Goal: Task Accomplishment & Management: Complete application form

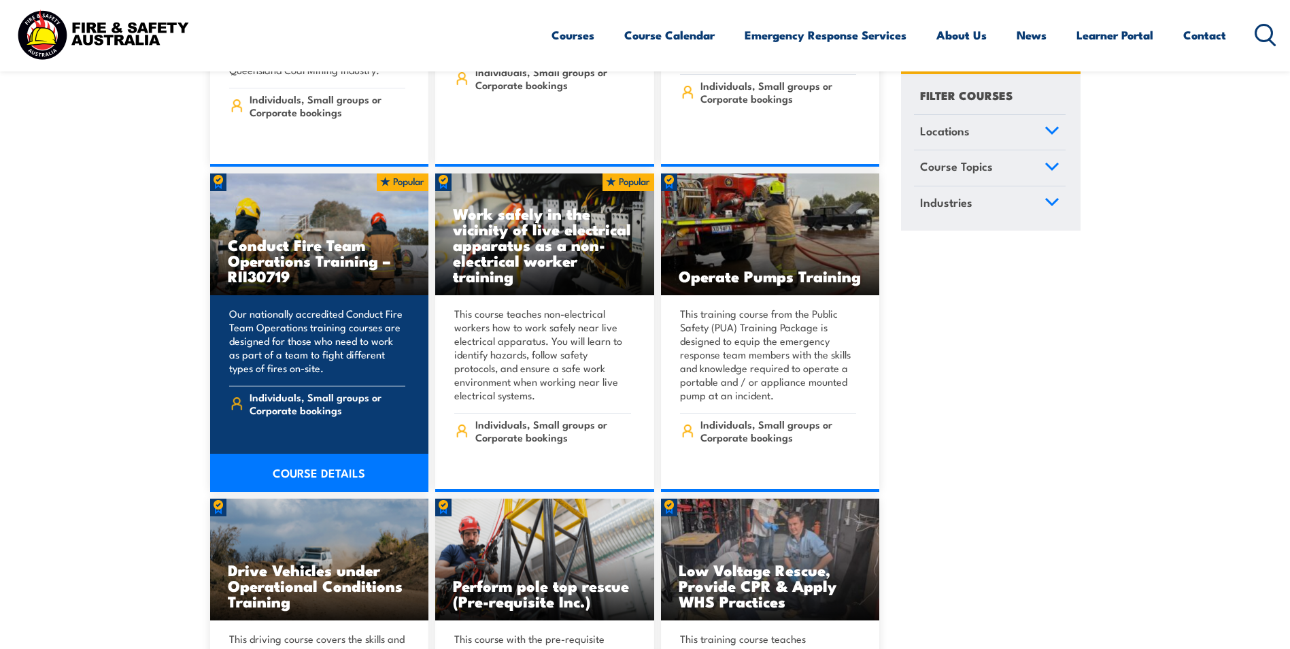
scroll to position [2109, 0]
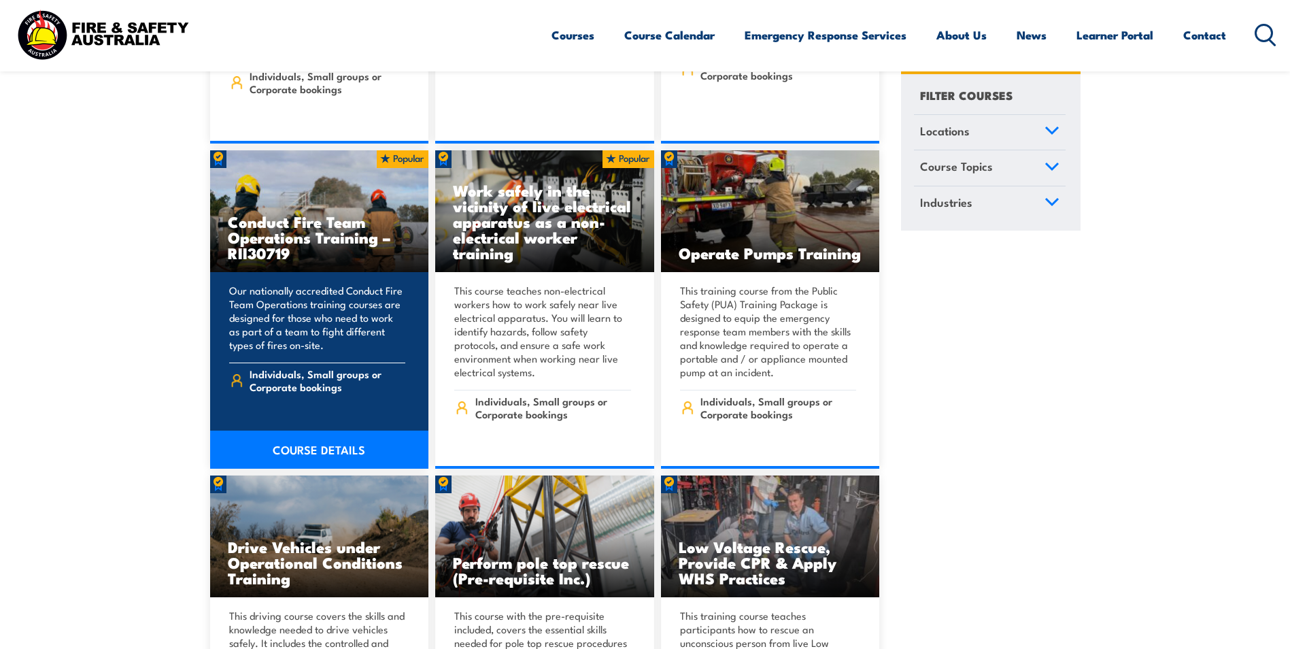
click at [334, 431] on link "COURSE DETAILS" at bounding box center [319, 450] width 219 height 38
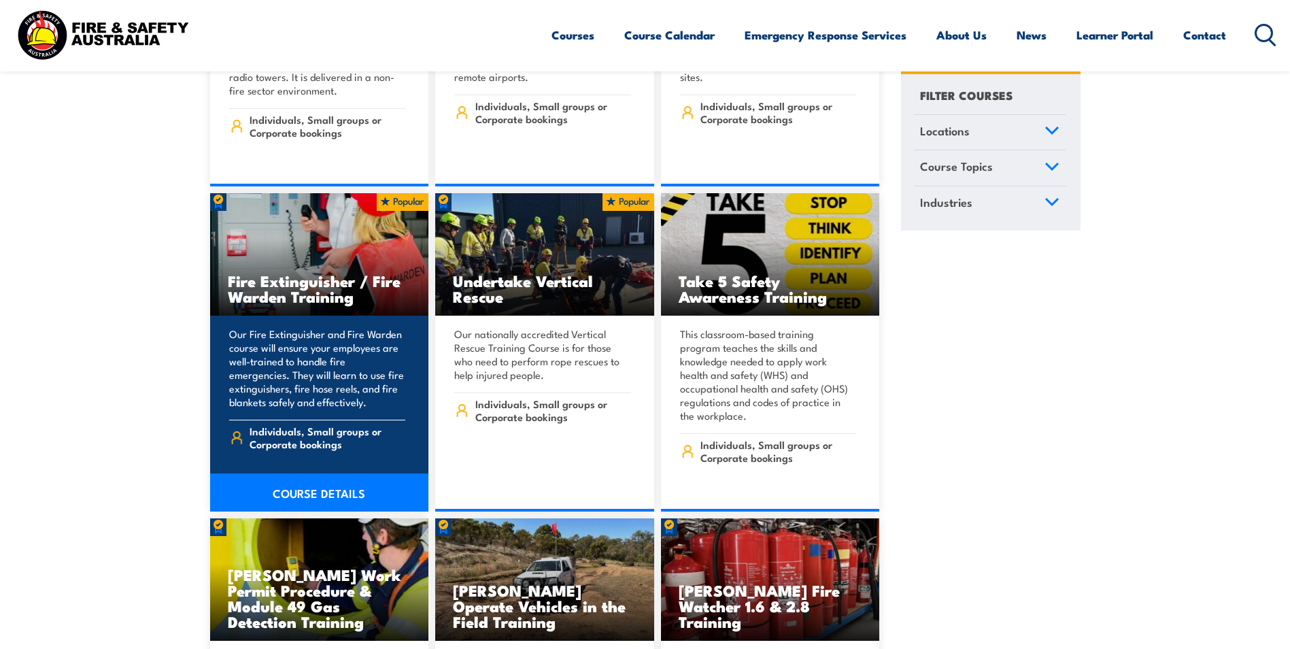
scroll to position [4081, 0]
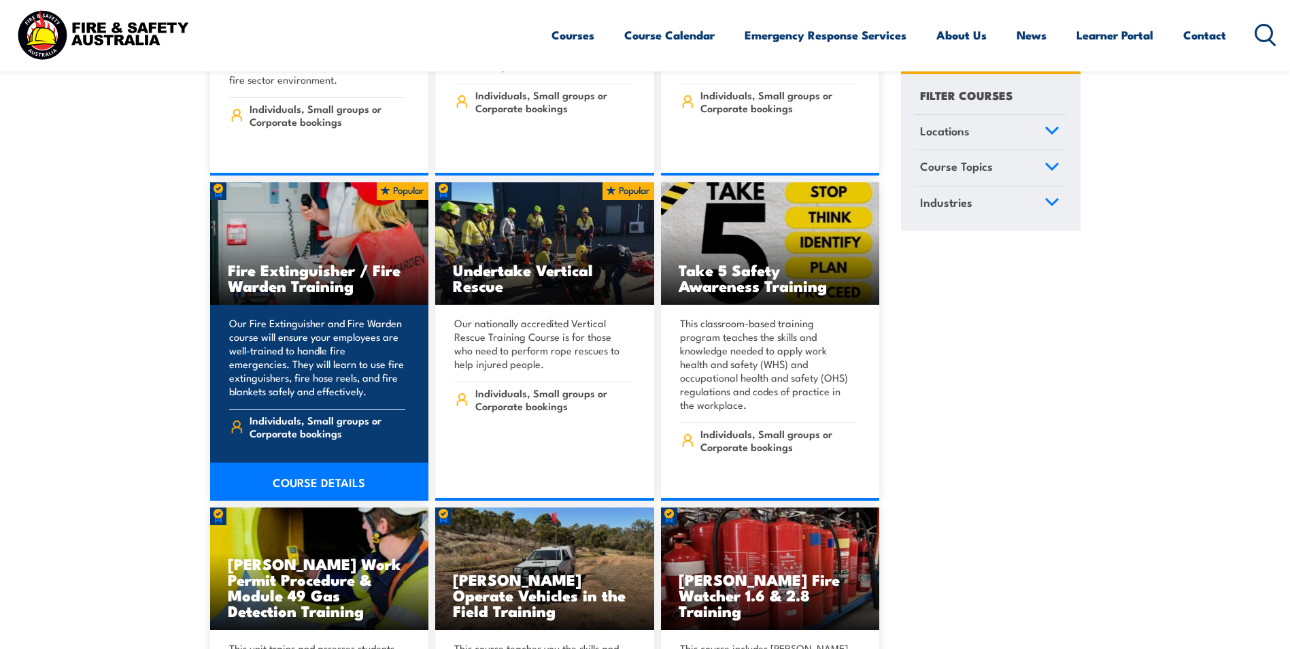
click at [314, 463] on link "COURSE DETAILS" at bounding box center [319, 482] width 219 height 38
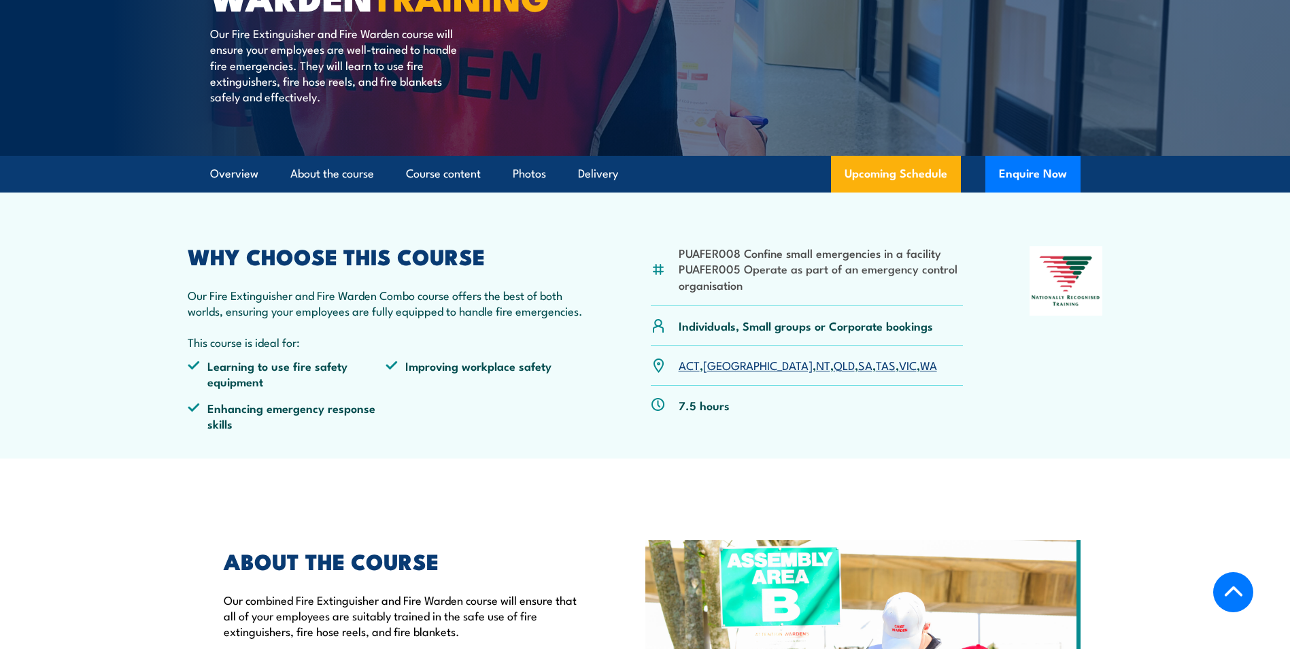
scroll to position [340, 0]
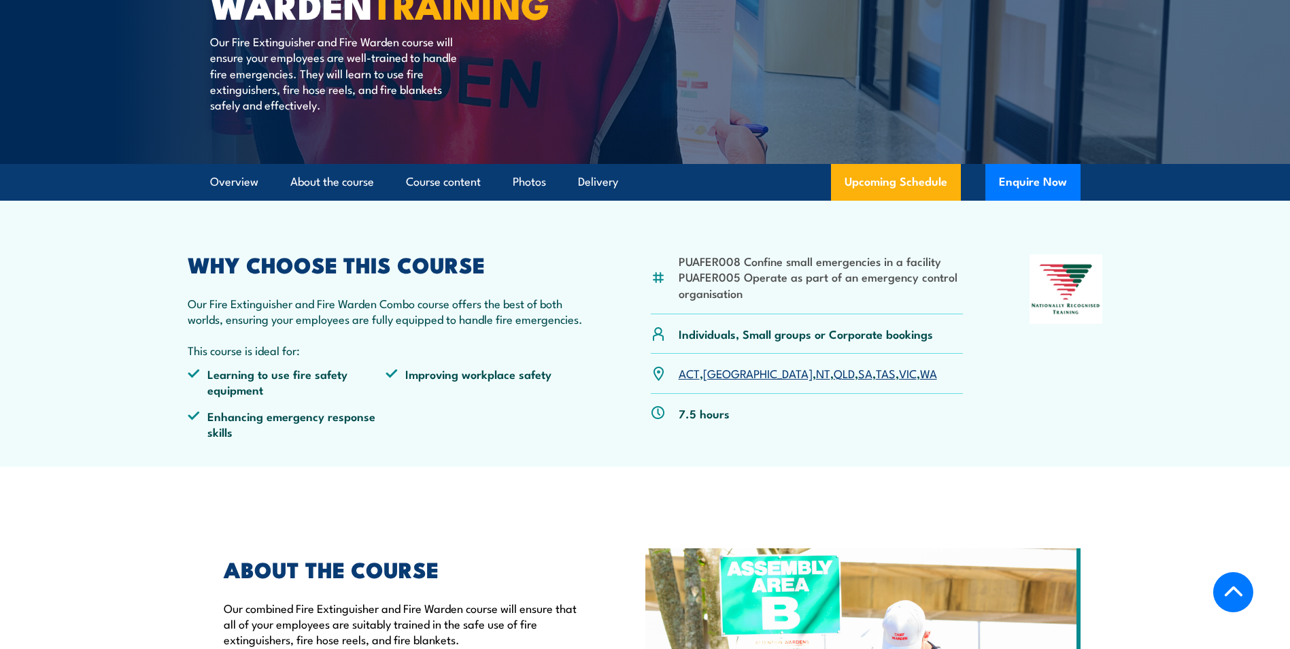
click at [858, 375] on link "SA" at bounding box center [865, 373] width 14 height 16
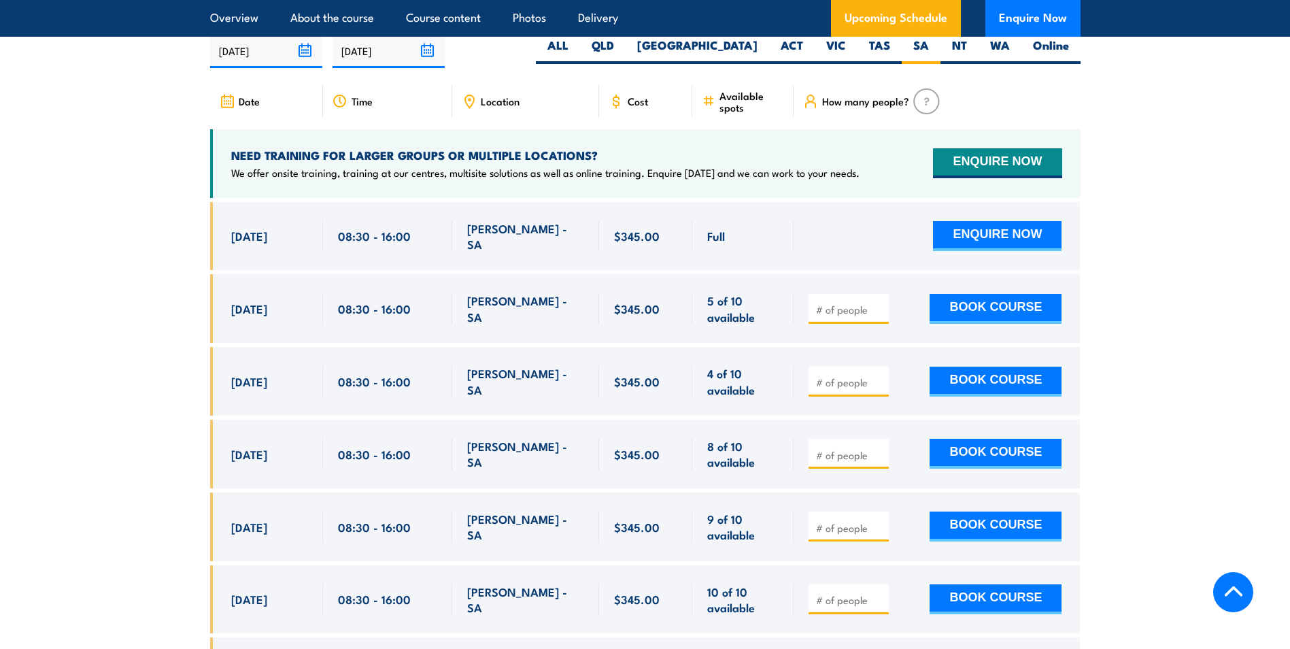
scroll to position [2234, 0]
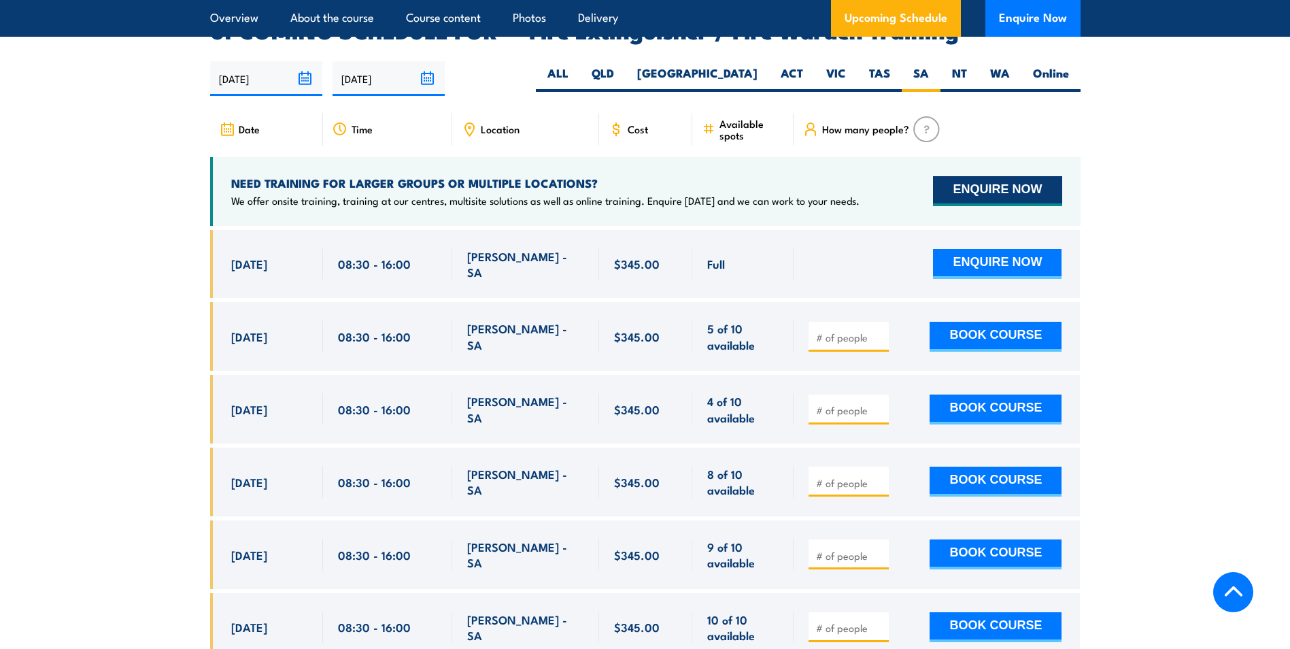
click at [962, 176] on button "ENQUIRE NOW" at bounding box center [997, 191] width 129 height 30
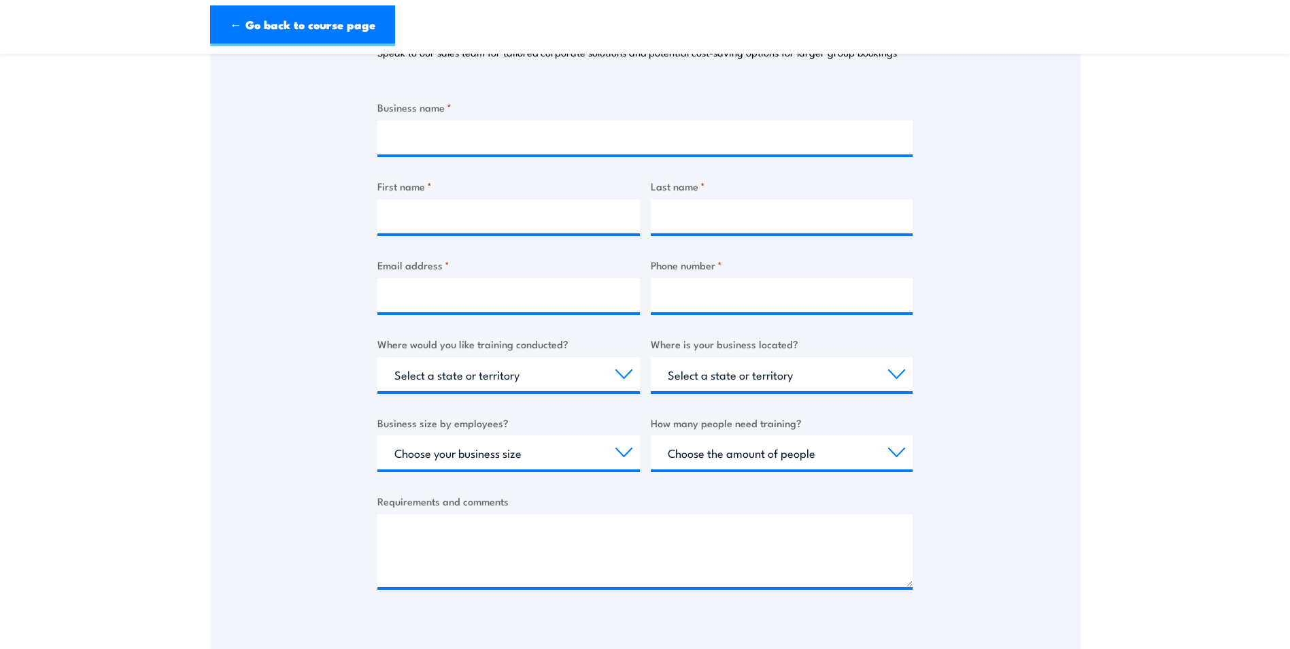
scroll to position [272, 0]
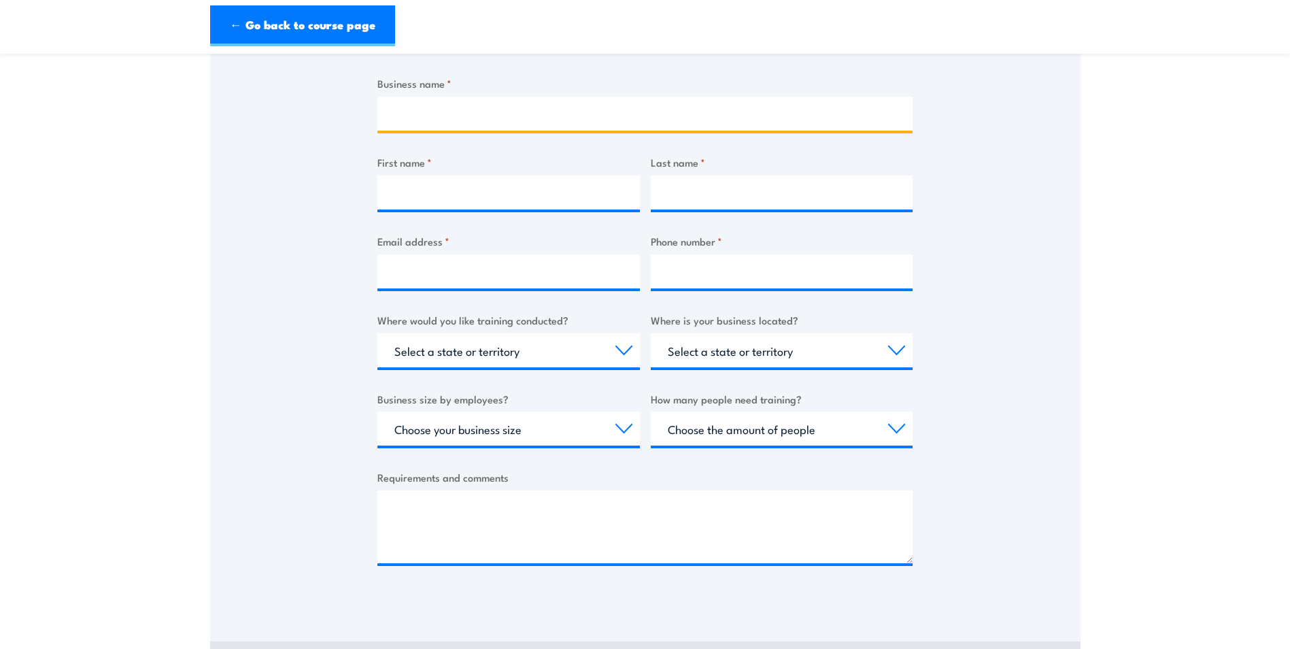
click at [416, 111] on input "Business name *" at bounding box center [645, 114] width 535 height 34
type input "Vector Technologies"
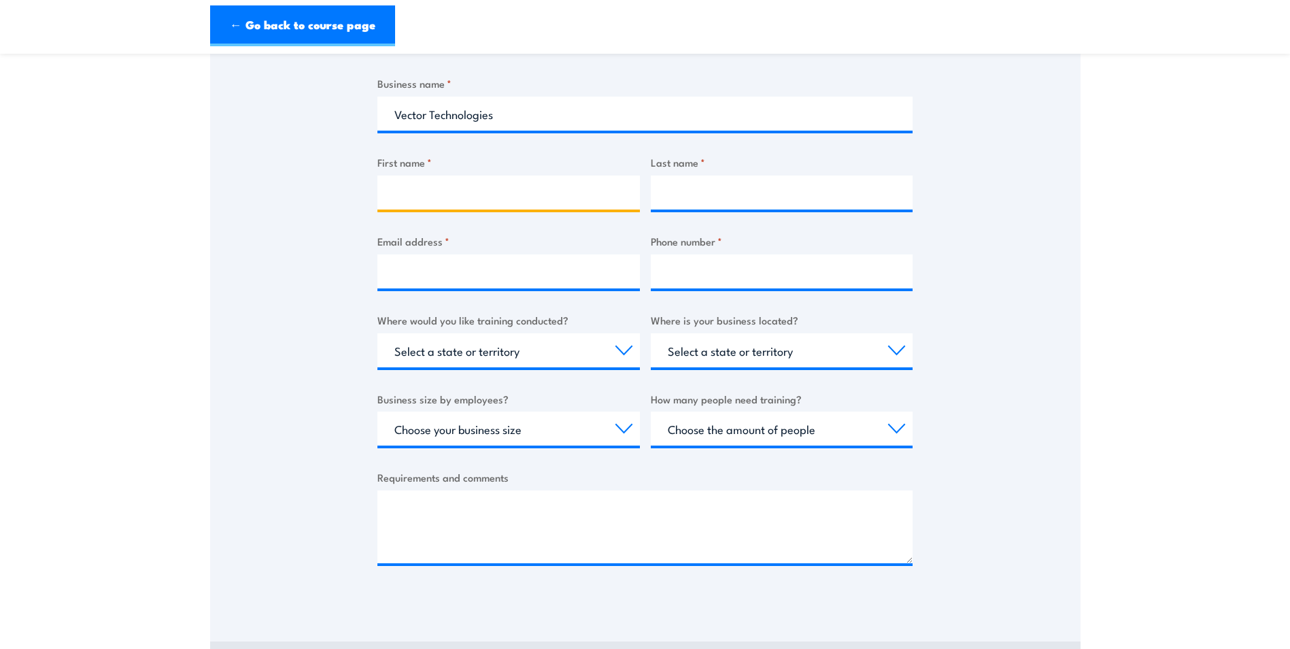
type input "[PERSON_NAME]"
type input "[EMAIL_ADDRESS][DOMAIN_NAME]"
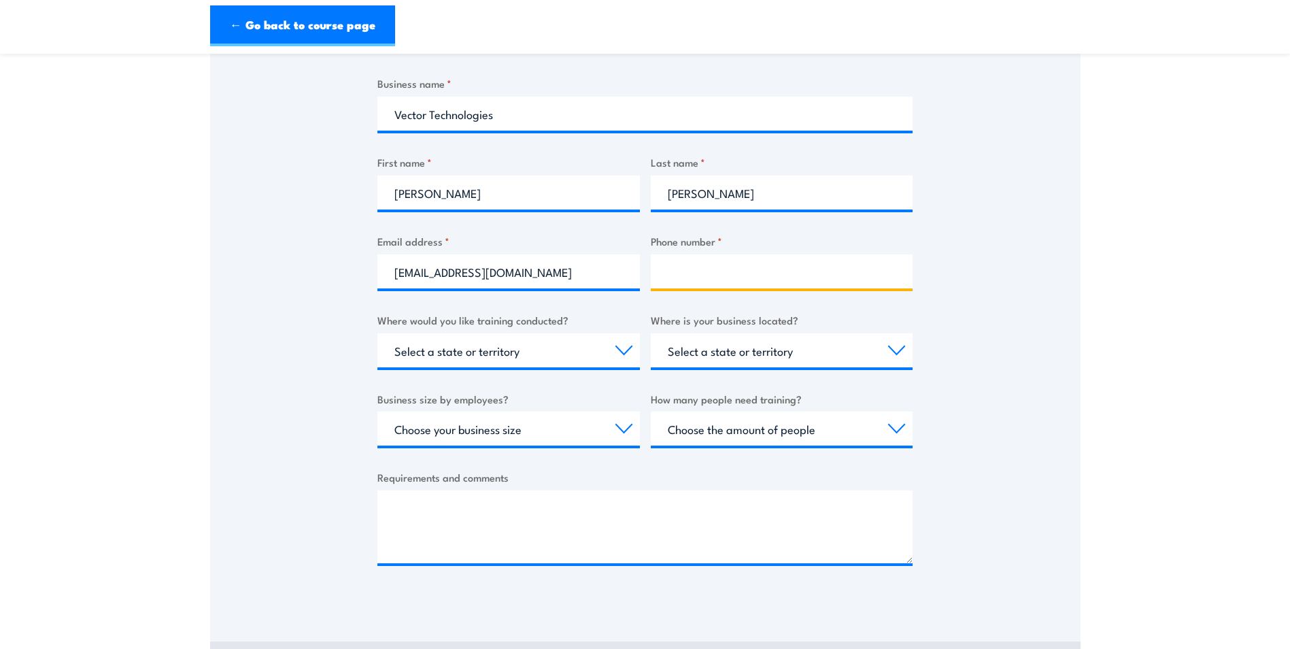
type input "0409010214"
click at [439, 190] on input "[PERSON_NAME]" at bounding box center [509, 192] width 263 height 34
type input "[PERSON_NAME]"
click at [1127, 328] on section "PUAFER008, PUAFER005 Fire Extinguisher / Fire Warden Training Thank you for you…" at bounding box center [645, 247] width 1290 height 903
click at [620, 351] on select "Select a state or territory Nationally - multiple locations [GEOGRAPHIC_DATA] […" at bounding box center [509, 350] width 263 height 34
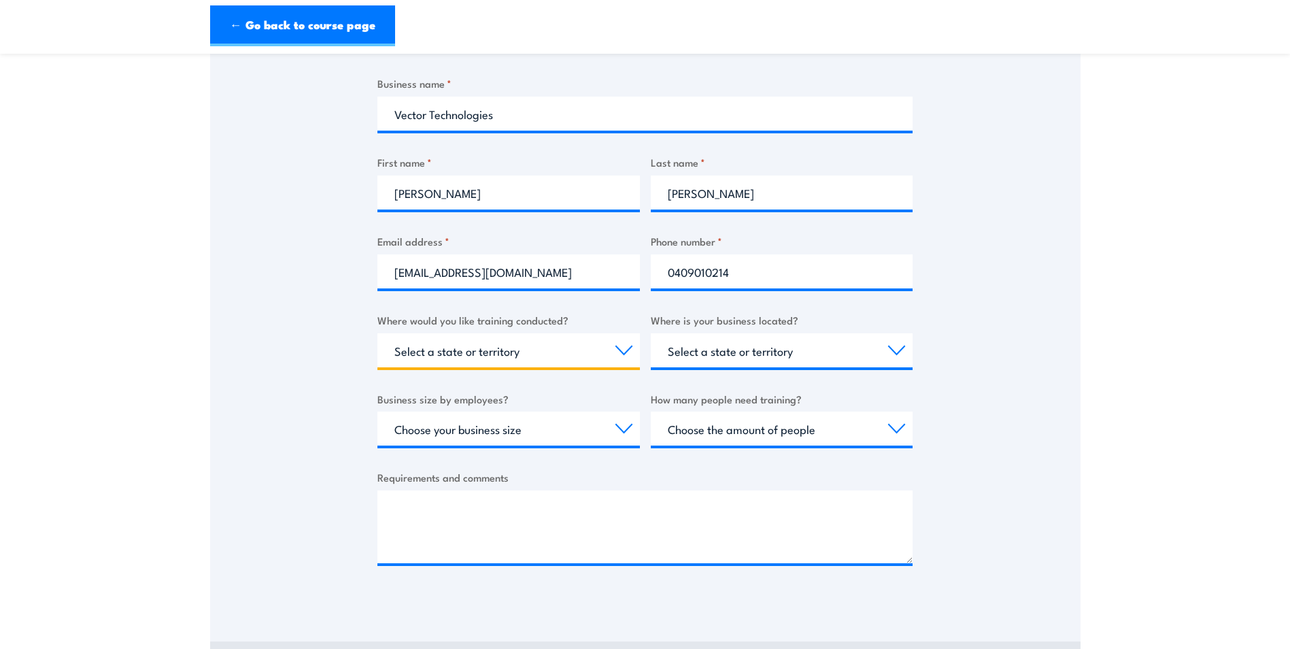
select select "SA"
click at [378, 333] on select "Select a state or territory Nationally - multiple locations [GEOGRAPHIC_DATA] […" at bounding box center [509, 350] width 263 height 34
click at [894, 352] on select "Select a state or territory [GEOGRAPHIC_DATA] [GEOGRAPHIC_DATA] [GEOGRAPHIC_DAT…" at bounding box center [782, 350] width 263 height 34
select select "SA"
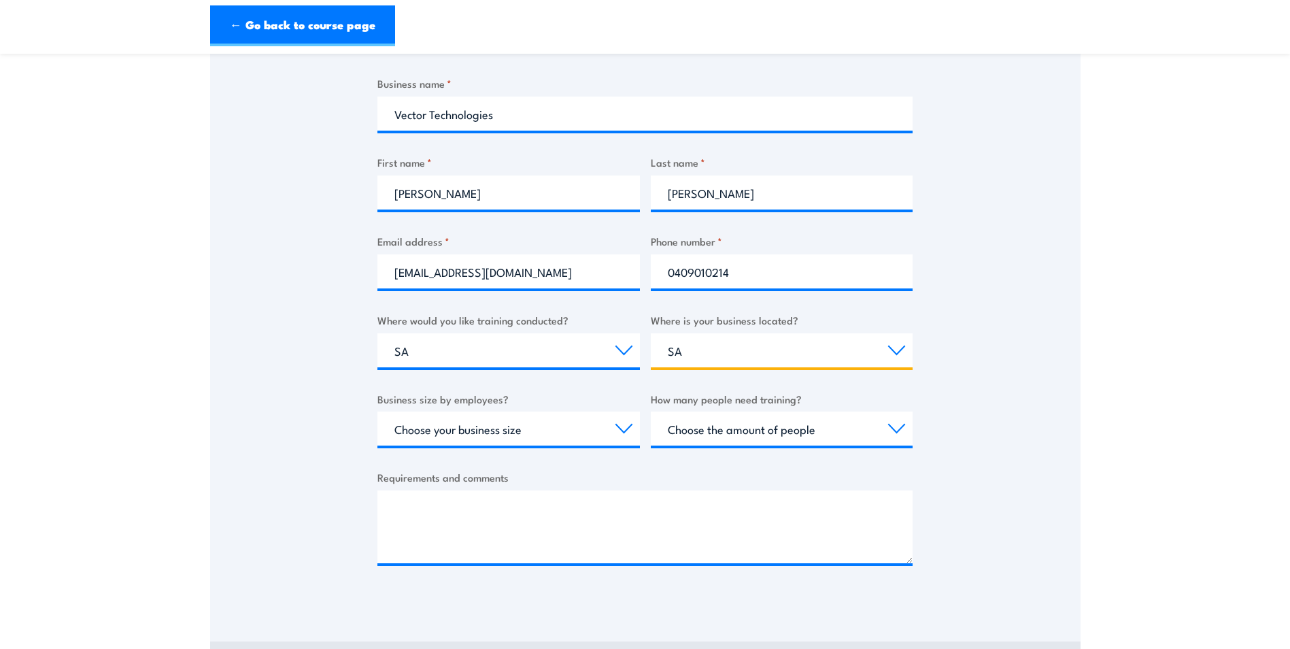
click at [651, 333] on select "Select a state or territory [GEOGRAPHIC_DATA] [GEOGRAPHIC_DATA] [GEOGRAPHIC_DAT…" at bounding box center [782, 350] width 263 height 34
click at [624, 429] on select "Choose your business size 1 to 19 20 to 199 200+" at bounding box center [509, 429] width 263 height 34
select select "20 to 199"
click at [378, 412] on select "Choose your business size 1 to 19 20 to 199 200+" at bounding box center [509, 429] width 263 height 34
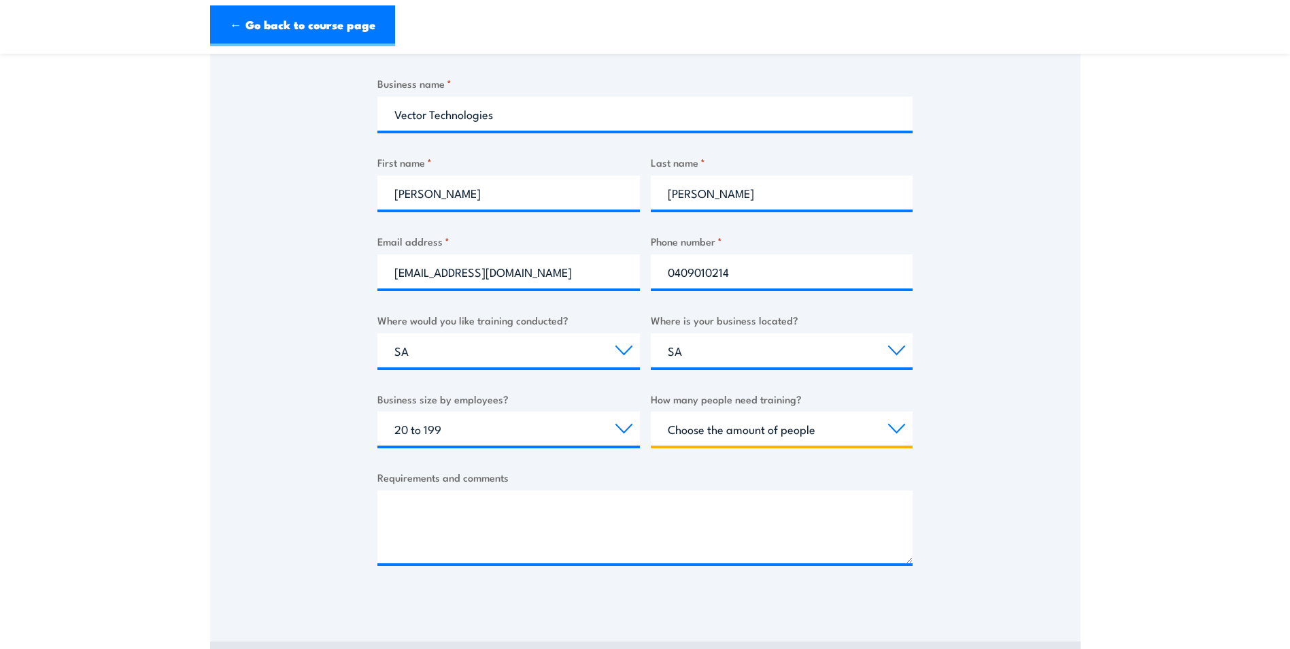
click at [891, 429] on select "Choose the amount of people 1 to 4 5 to 19 20+" at bounding box center [782, 429] width 263 height 34
select select "5 to 19"
click at [651, 412] on select "Choose the amount of people 1 to 4 5 to 19 20+" at bounding box center [782, 429] width 263 height 34
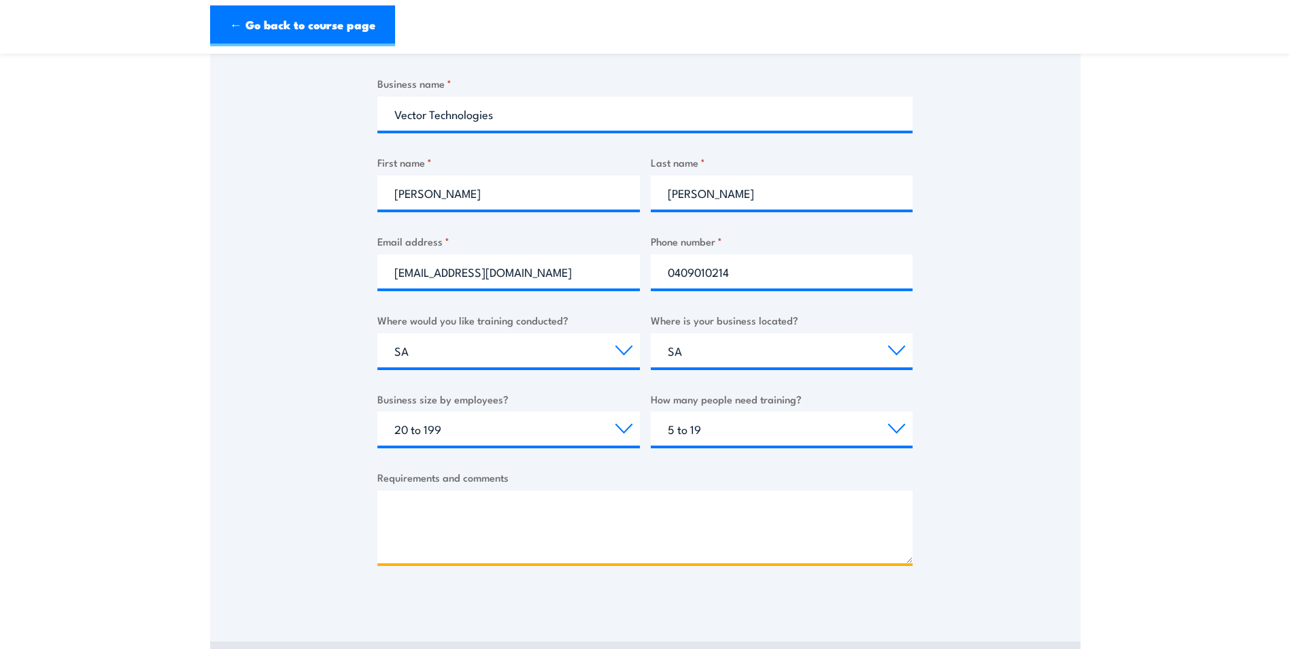
click at [424, 505] on textarea "Requirements and comments" at bounding box center [645, 526] width 535 height 73
click at [719, 510] on textarea "Require use of fire extingusher training fire warden training etc." at bounding box center [645, 526] width 535 height 73
click at [595, 508] on textarea "Require use of fire extingusher training fire warden training etc." at bounding box center [645, 526] width 535 height 73
drag, startPoint x: 523, startPoint y: 509, endPoint x: 543, endPoint y: 531, distance: 29.3
click at [754, 513] on textarea "Require use of fire extinguisher training and fire warden training etc." at bounding box center [645, 526] width 535 height 73
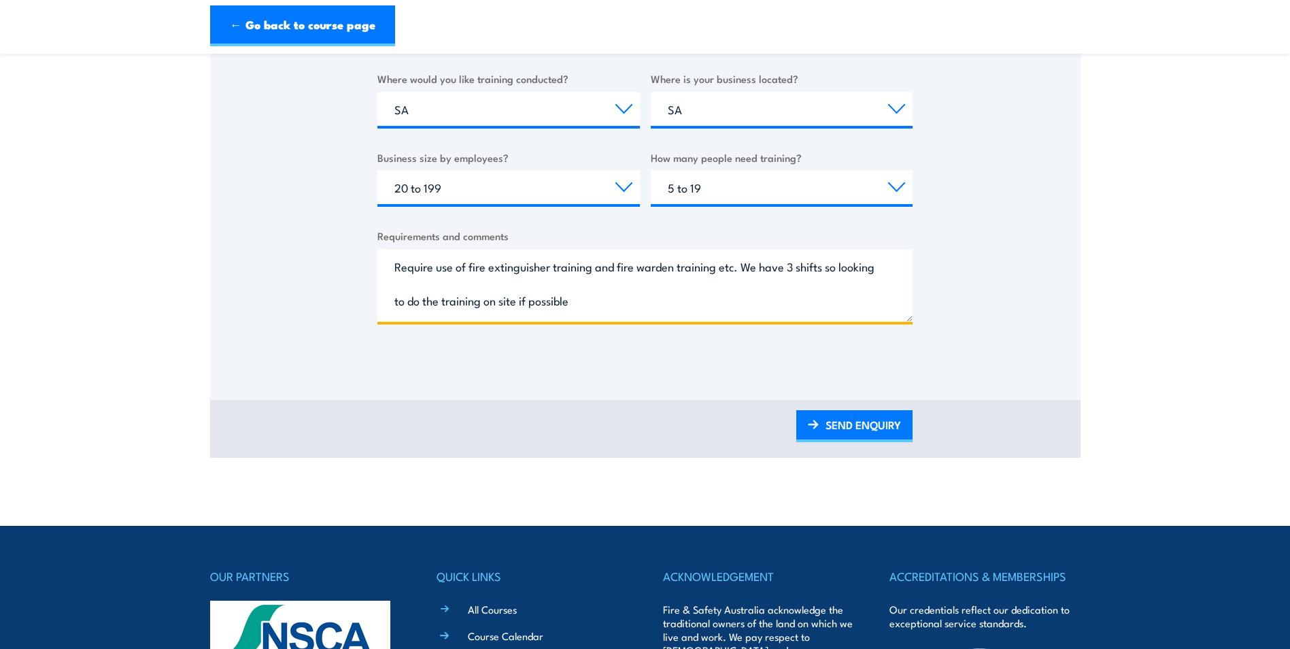
scroll to position [544, 0]
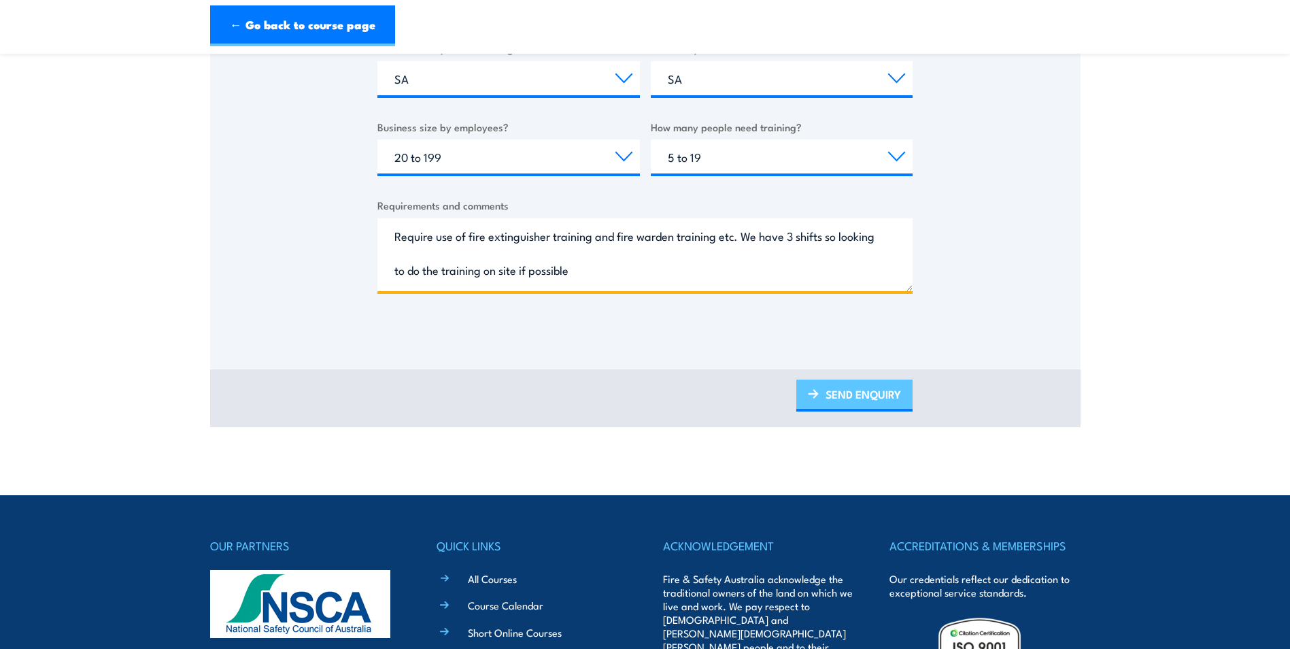
type textarea "Require use of fire extinguisher training and fire warden training etc. We have…"
click at [858, 394] on link "SEND ENQUIRY" at bounding box center [855, 396] width 116 height 32
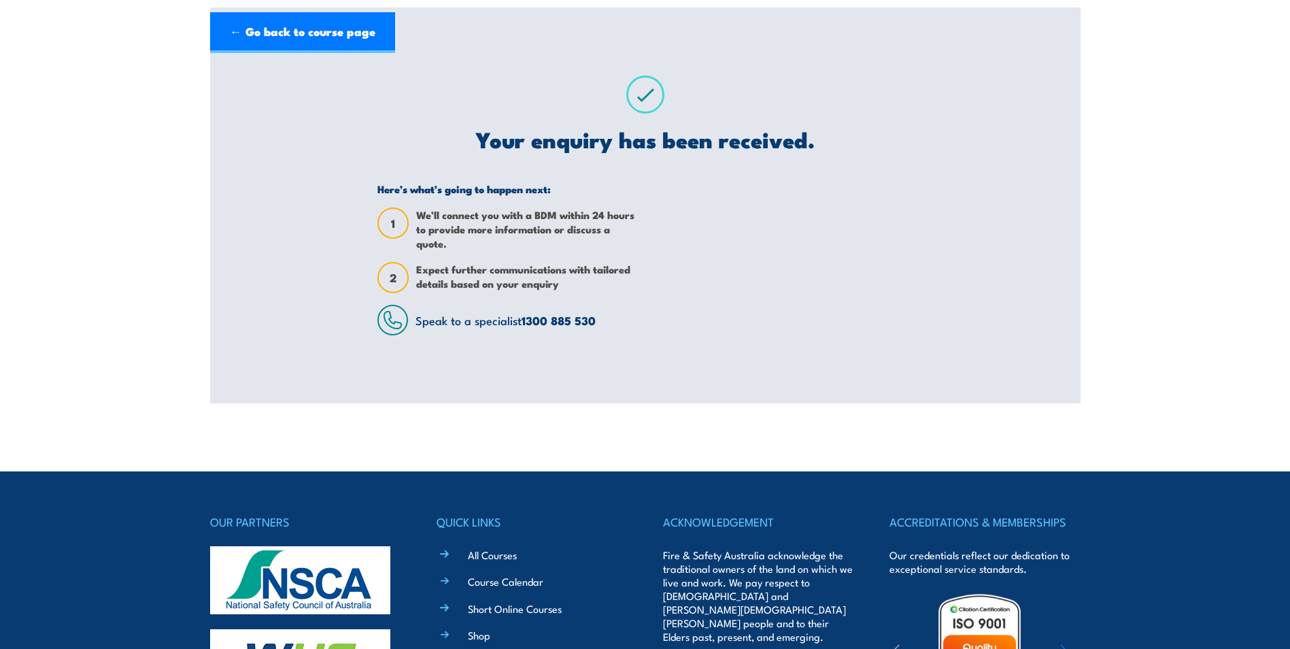
scroll to position [0, 0]
